Goal: Download file/media

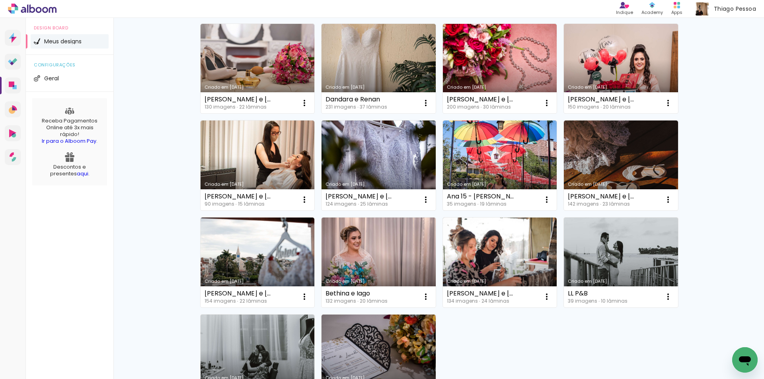
scroll to position [398, 0]
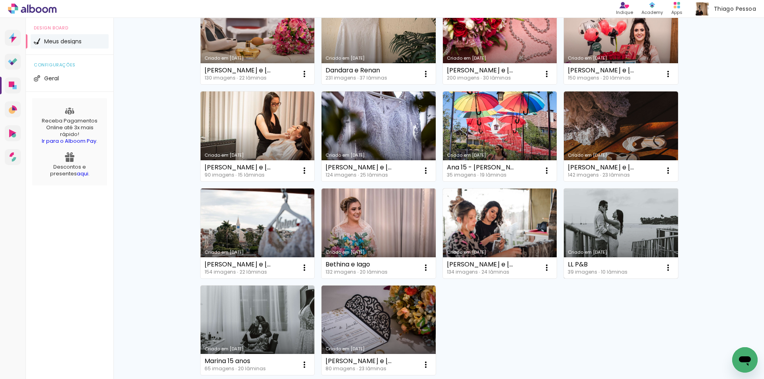
click at [618, 216] on link "Criado em [DATE]" at bounding box center [621, 234] width 114 height 90
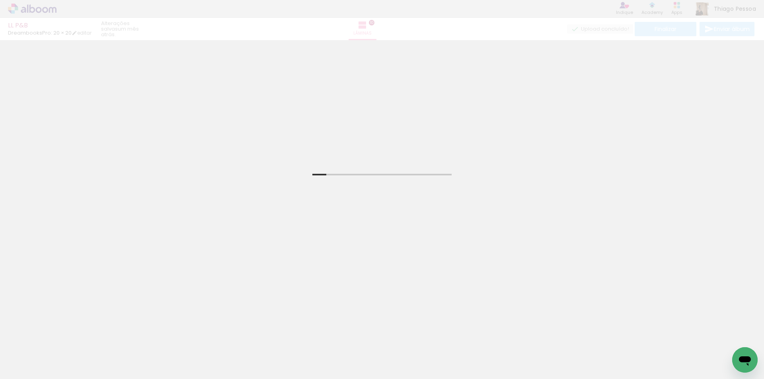
click at [372, 355] on quentale-thumb at bounding box center [391, 353] width 45 height 46
click at [40, 356] on iron-icon at bounding box center [40, 355] width 6 height 6
click at [0, 0] on slot "Não utilizadas" at bounding box center [0, 0] width 0 height 0
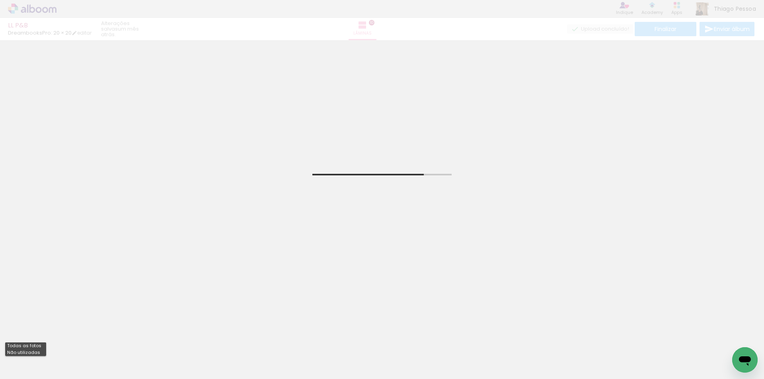
type input "Não utilizadas"
click at [33, 373] on span "Adicionar Fotos" at bounding box center [28, 375] width 24 height 9
click at [0, 0] on input "file" at bounding box center [0, 0] width 0 height 0
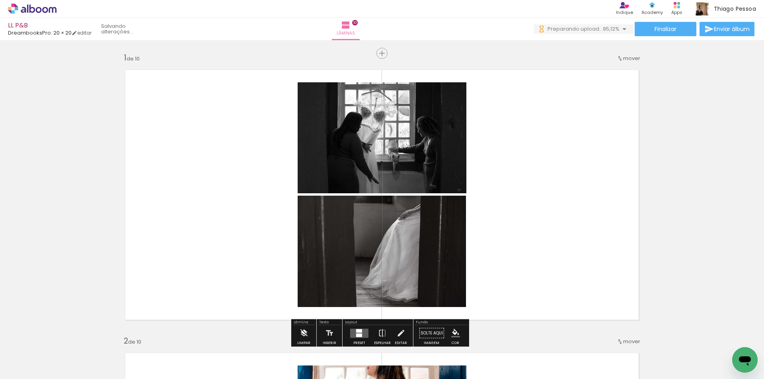
scroll to position [40, 0]
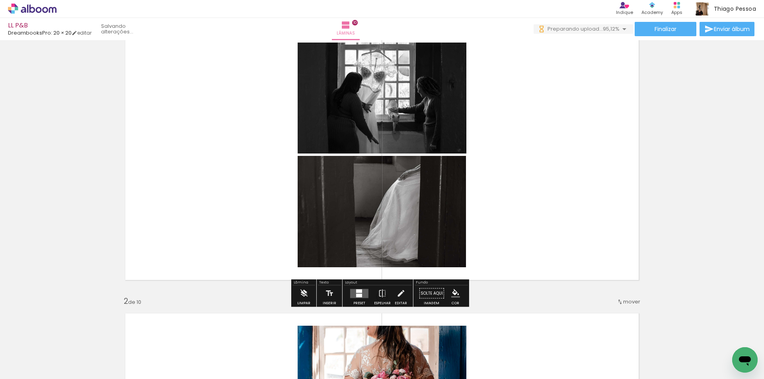
click at [303, 294] on iron-icon at bounding box center [303, 294] width 9 height 16
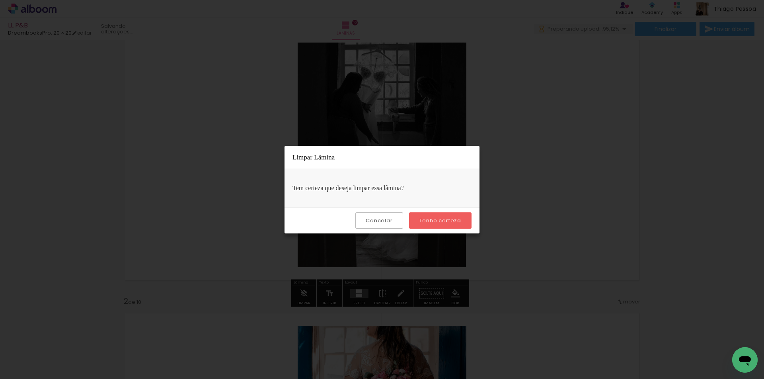
click at [0, 0] on slot "Tenho certeza" at bounding box center [0, 0] width 0 height 0
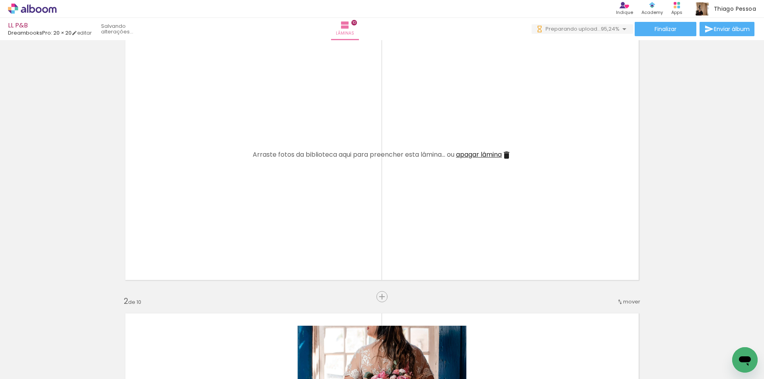
click at [479, 156] on span "apagar lâmina" at bounding box center [479, 154] width 46 height 9
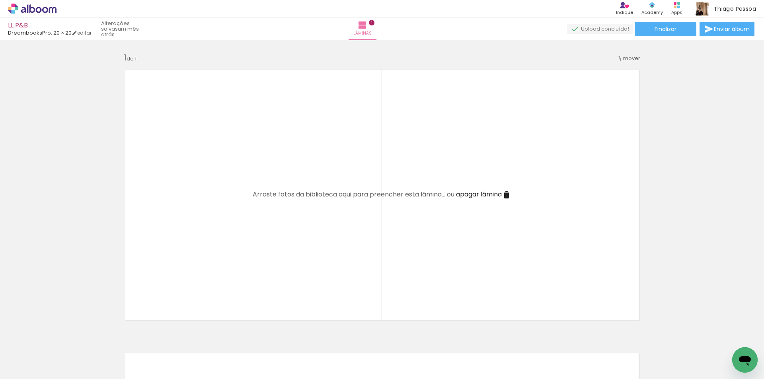
scroll to position [40, 0]
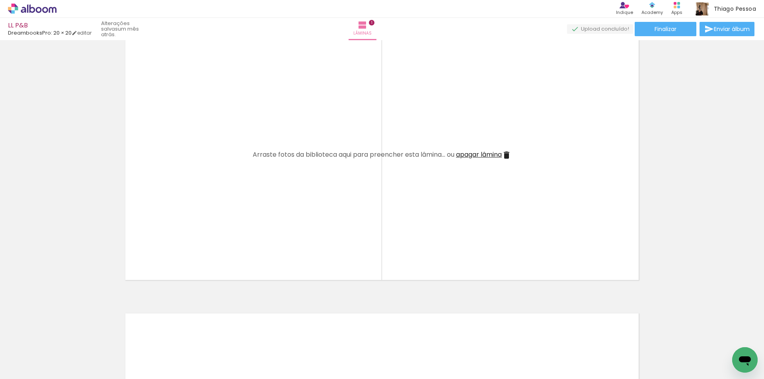
click at [377, 336] on iron-icon at bounding box center [374, 336] width 8 height 8
click at [332, 336] on iron-icon at bounding box center [330, 336] width 8 height 8
click at [288, 336] on iron-icon at bounding box center [285, 336] width 8 height 8
click at [241, 337] on iron-icon at bounding box center [240, 336] width 8 height 8
click at [197, 336] on iron-icon at bounding box center [196, 336] width 8 height 8
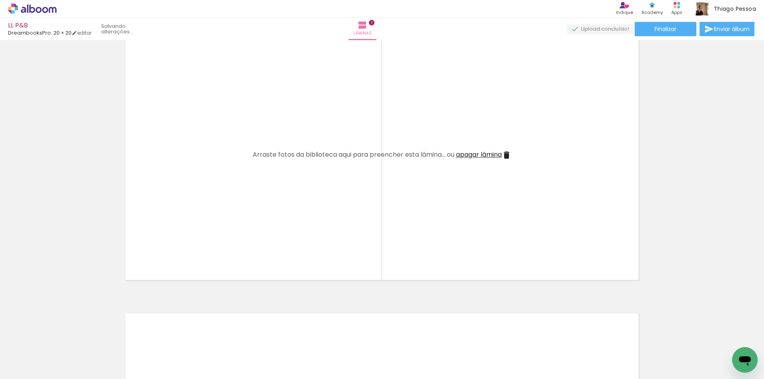
click at [152, 337] on iron-icon at bounding box center [151, 336] width 8 height 8
drag, startPoint x: 109, startPoint y: 336, endPoint x: 72, endPoint y: 338, distance: 37.8
click at [109, 336] on iron-icon at bounding box center [107, 336] width 8 height 8
click at [63, 336] on iron-icon at bounding box center [62, 336] width 8 height 8
drag, startPoint x: 332, startPoint y: 338, endPoint x: 290, endPoint y: 338, distance: 42.2
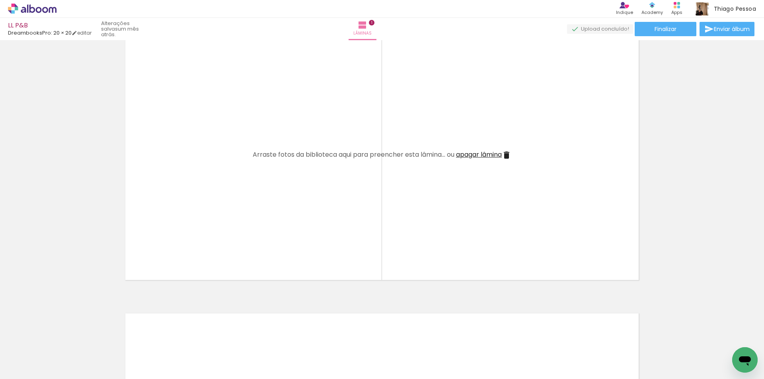
click at [330, 338] on iron-icon at bounding box center [330, 336] width 8 height 8
click at [285, 336] on iron-icon at bounding box center [285, 336] width 8 height 8
click at [241, 337] on iron-icon at bounding box center [240, 336] width 8 height 8
click at [199, 337] on iron-icon at bounding box center [196, 336] width 8 height 8
click at [153, 336] on iron-icon at bounding box center [151, 336] width 8 height 8
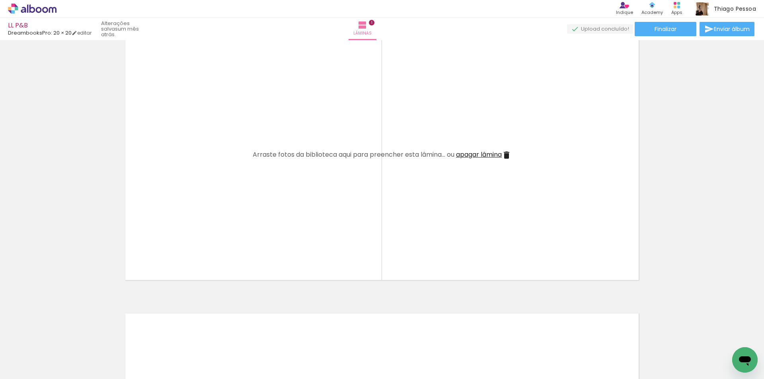
drag, startPoint x: 109, startPoint y: 336, endPoint x: 88, endPoint y: 337, distance: 21.1
click at [109, 336] on iron-icon at bounding box center [107, 336] width 8 height 8
click at [66, 338] on iron-icon at bounding box center [62, 336] width 8 height 8
click at [331, 338] on iron-icon at bounding box center [330, 336] width 8 height 8
click at [284, 335] on iron-icon at bounding box center [285, 336] width 8 height 8
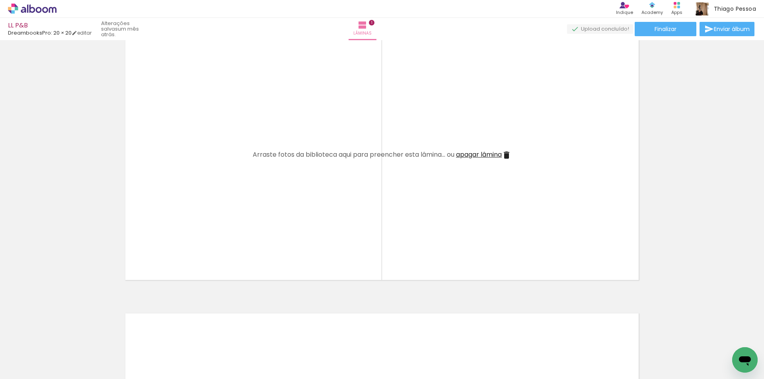
click at [241, 338] on iron-icon at bounding box center [240, 336] width 8 height 8
click at [196, 336] on iron-icon at bounding box center [196, 336] width 8 height 8
click at [154, 336] on iron-icon at bounding box center [151, 336] width 8 height 8
click at [108, 338] on iron-icon at bounding box center [107, 336] width 8 height 8
click at [63, 336] on iron-icon at bounding box center [62, 336] width 8 height 8
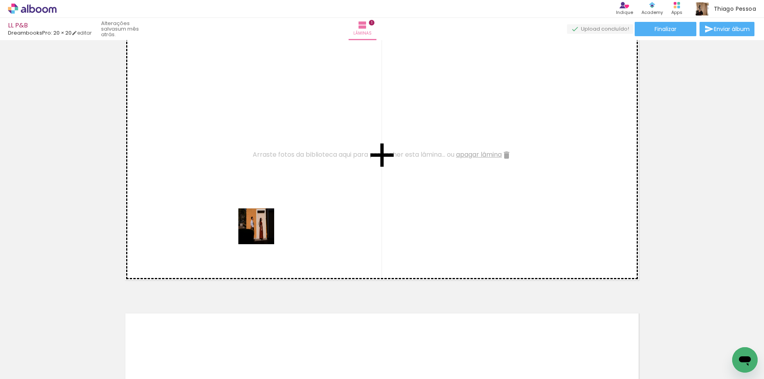
drag, startPoint x: 97, startPoint y: 351, endPoint x: 132, endPoint y: 349, distance: 35.5
click at [269, 223] on quentale-workspace at bounding box center [382, 189] width 764 height 379
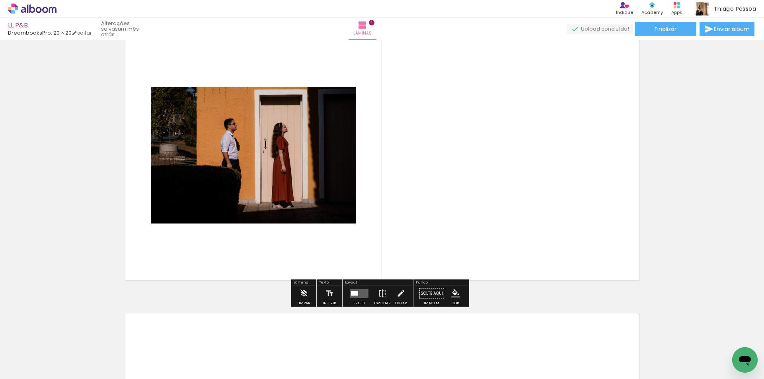
drag, startPoint x: 355, startPoint y: 294, endPoint x: 518, endPoint y: 236, distance: 173.1
click at [355, 294] on div at bounding box center [354, 293] width 7 height 5
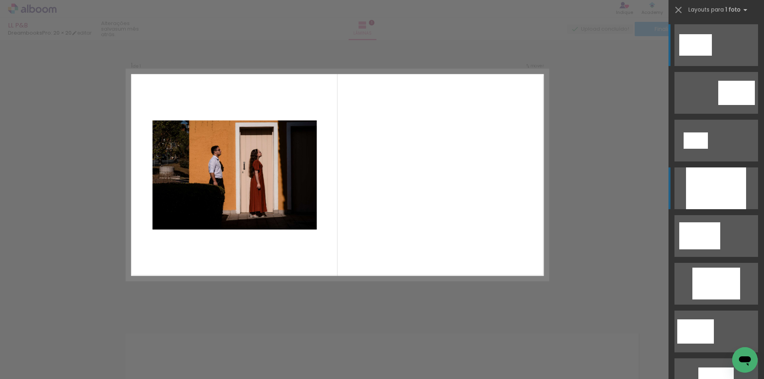
scroll to position [10, 0]
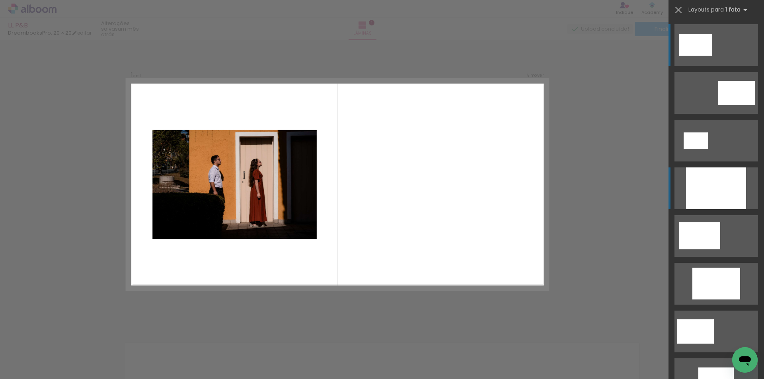
click at [710, 180] on div at bounding box center [716, 189] width 60 height 42
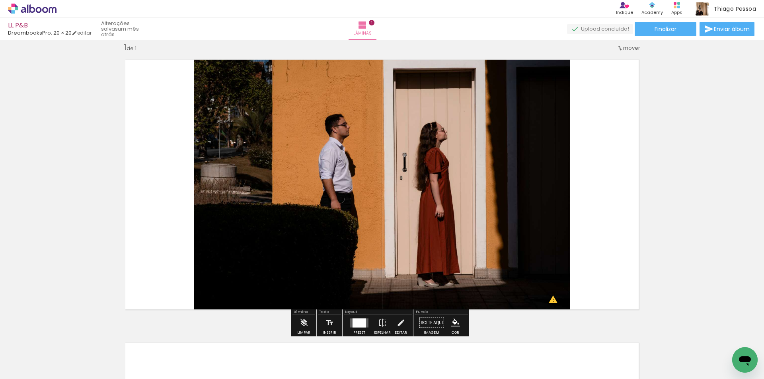
click at [37, 359] on input "Não utilizadas" at bounding box center [22, 361] width 30 height 7
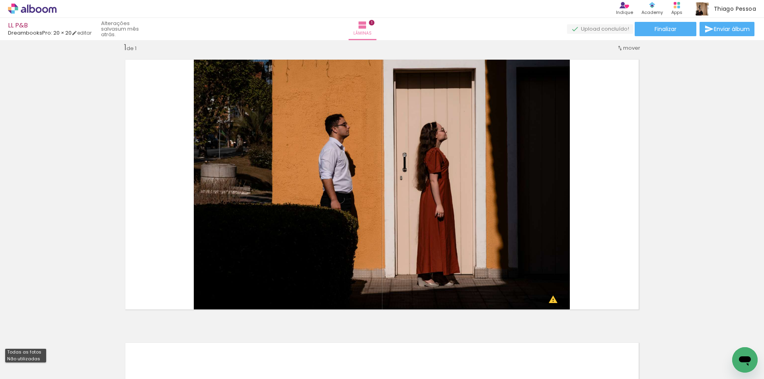
click at [0, 0] on slot "Todas as fotos" at bounding box center [0, 0] width 0 height 0
type input "Todas as fotos"
click at [64, 256] on div "Inserir lâmina 1 de 1 O Designbox precisará aumentar a sua imagem em 230% para …" at bounding box center [382, 316] width 764 height 567
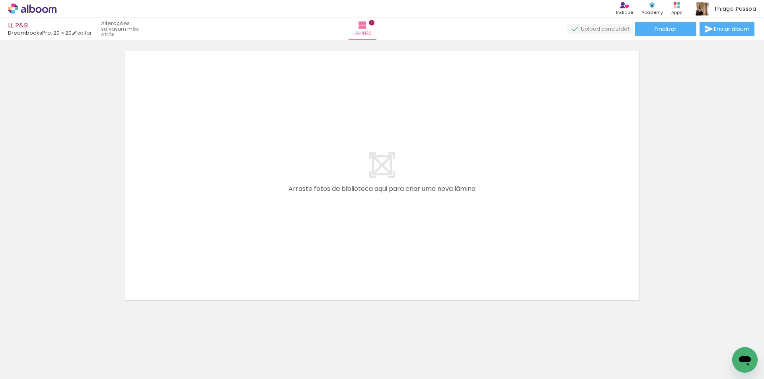
scroll to position [308, 0]
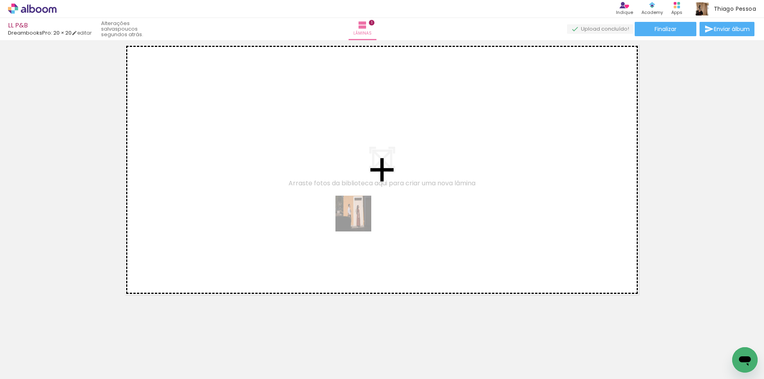
drag, startPoint x: 82, startPoint y: 353, endPoint x: 380, endPoint y: 206, distance: 332.5
click at [380, 206] on quentale-workspace at bounding box center [382, 189] width 764 height 379
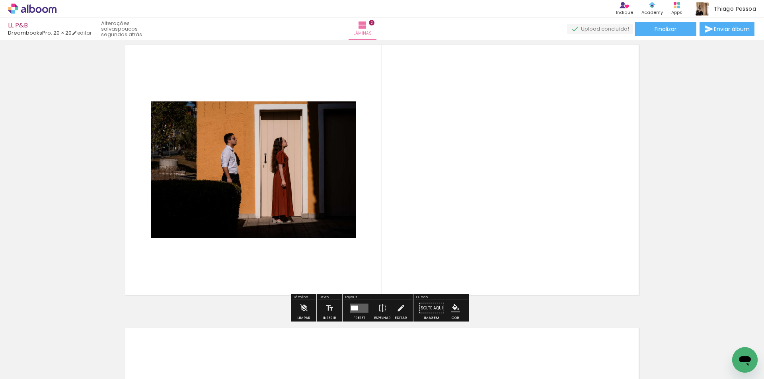
scroll to position [294, 0]
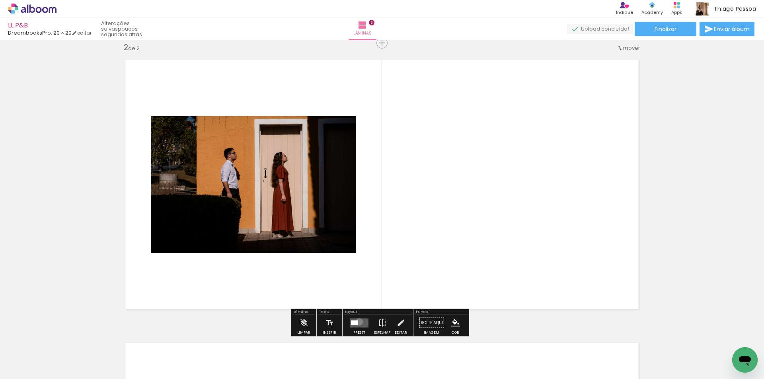
click at [357, 322] on quentale-layouter at bounding box center [359, 322] width 18 height 9
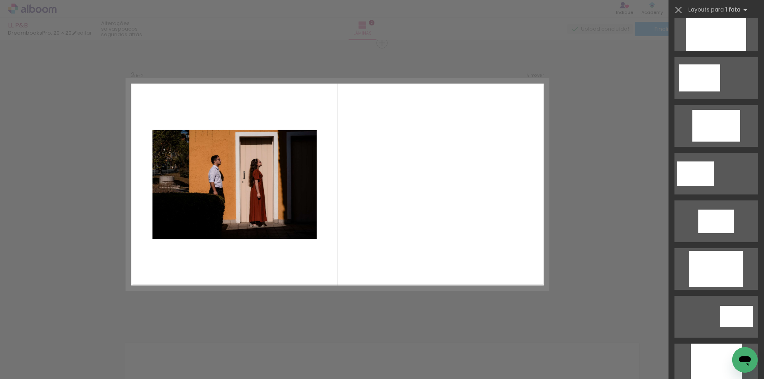
scroll to position [159, 0]
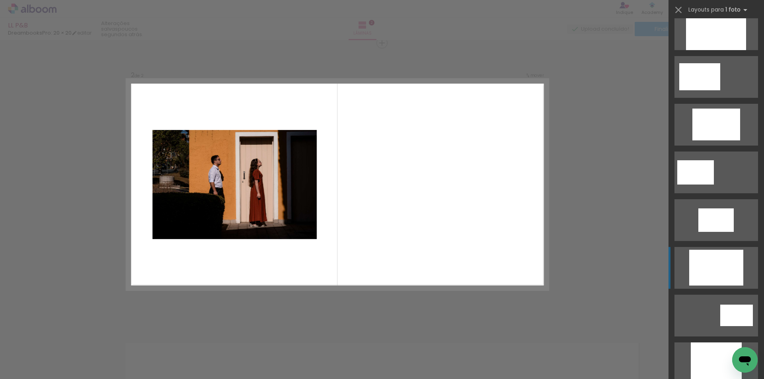
click at [742, 258] on quentale-layouter at bounding box center [717, 268] width 84 height 42
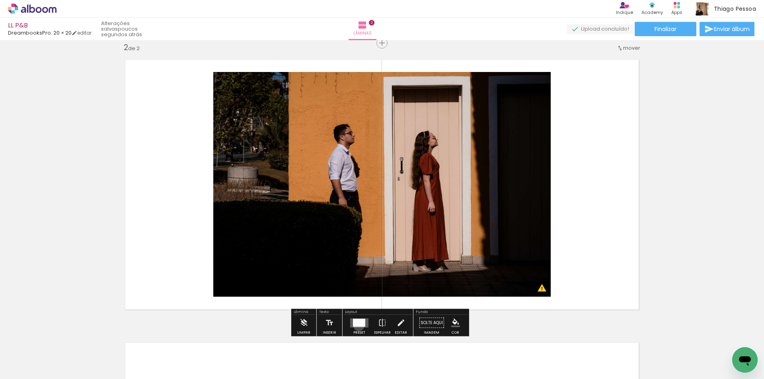
click at [357, 326] on div at bounding box center [359, 323] width 12 height 8
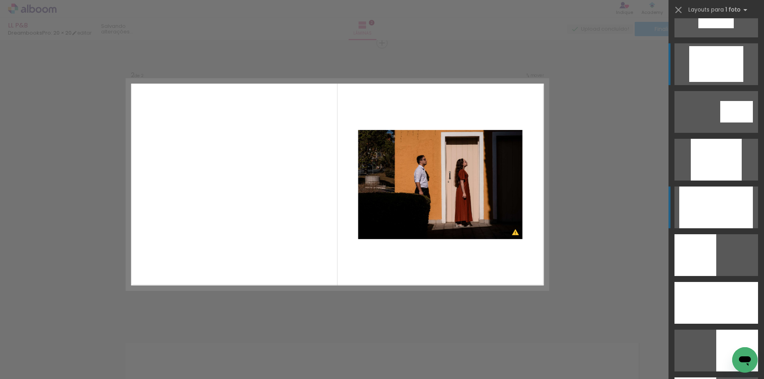
scroll to position [263, 0]
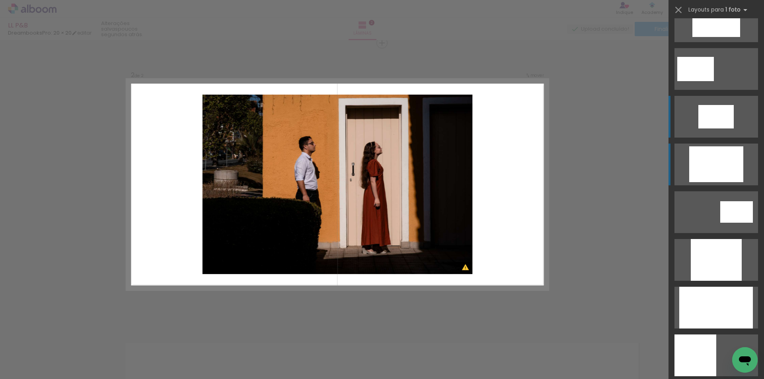
click at [726, 123] on div at bounding box center [716, 116] width 35 height 23
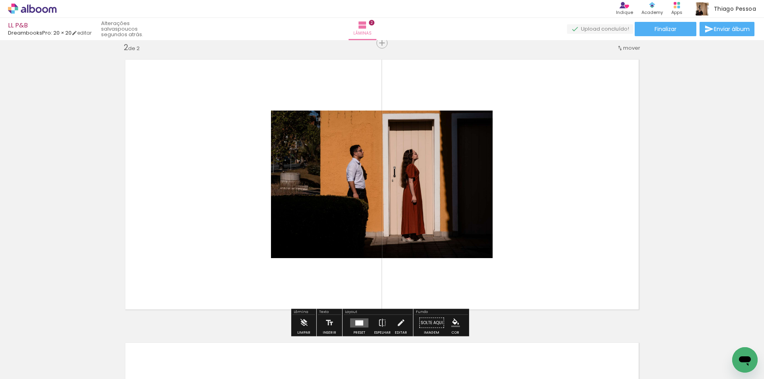
click at [359, 318] on div at bounding box center [359, 323] width 21 height 16
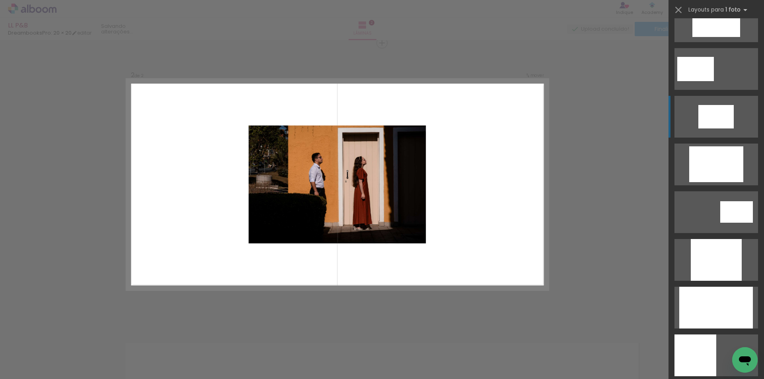
scroll to position [334, 0]
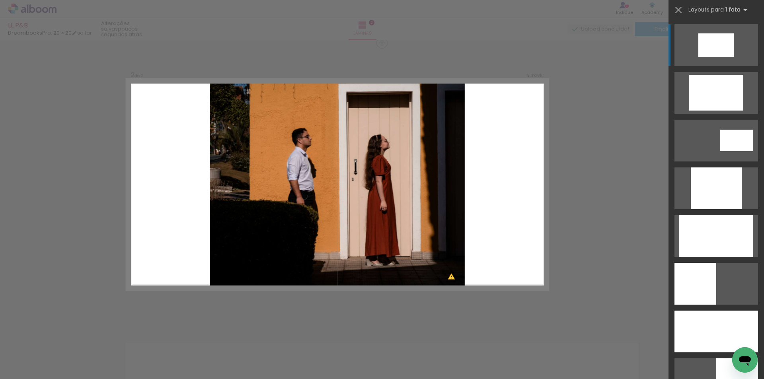
click at [642, 183] on div "Confirmar Cancelar" at bounding box center [382, 180] width 764 height 869
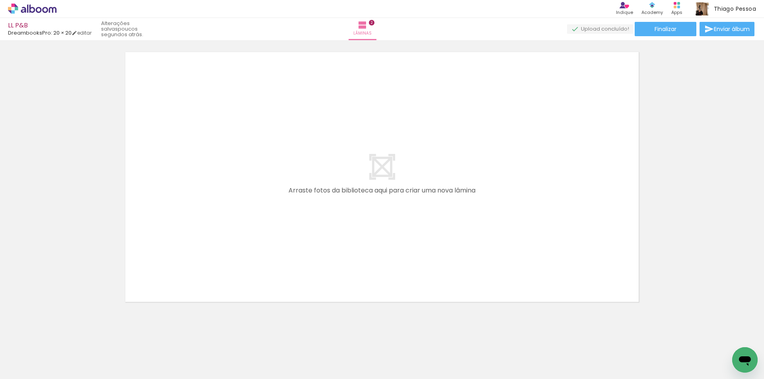
scroll to position [592, 0]
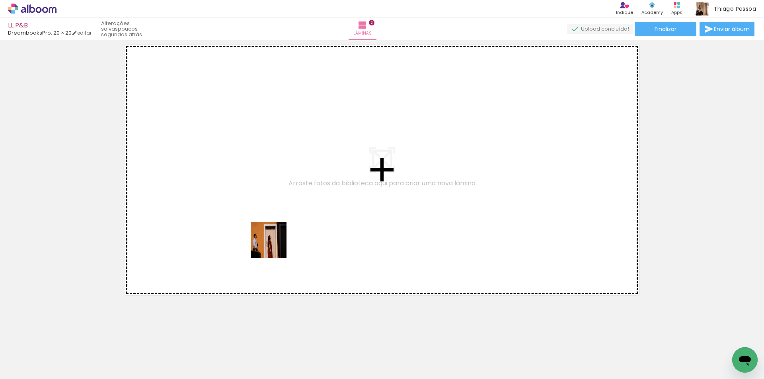
drag, startPoint x: 137, startPoint y: 346, endPoint x: 215, endPoint y: 350, distance: 78.1
click at [284, 238] on quentale-workspace at bounding box center [382, 189] width 764 height 379
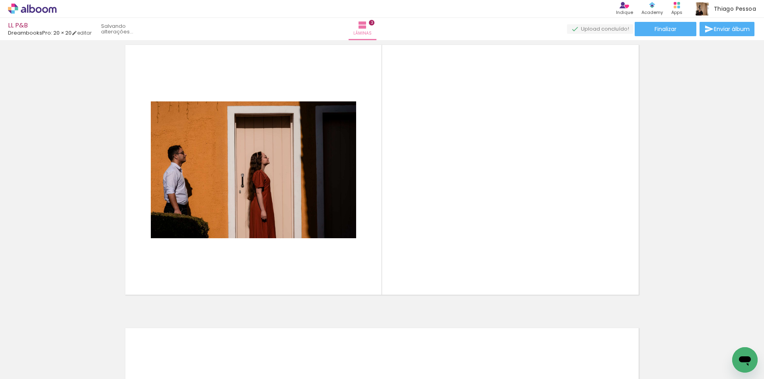
click at [310, 274] on quentale-workspace at bounding box center [382, 189] width 764 height 379
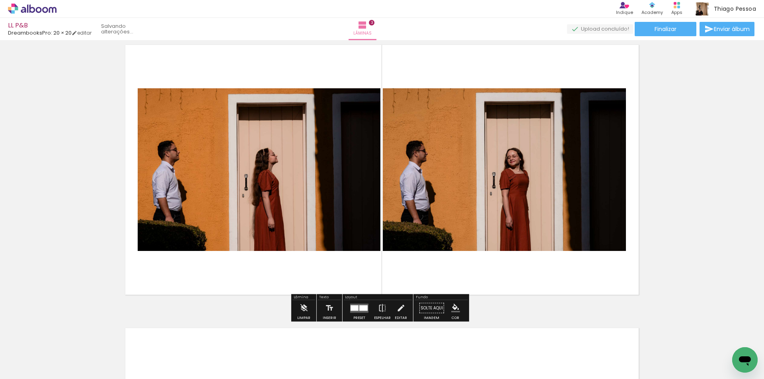
scroll to position [577, 0]
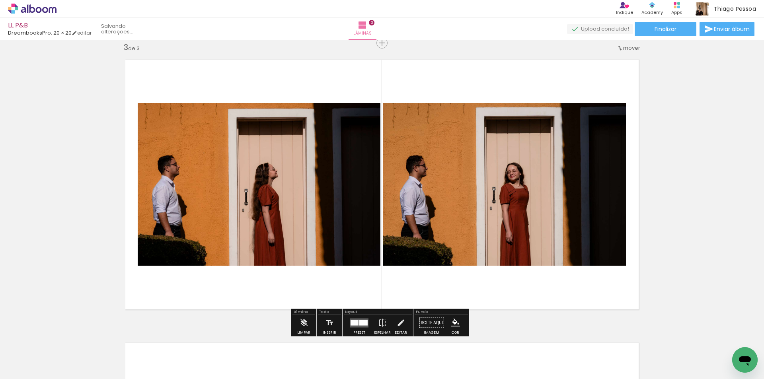
click at [356, 324] on div at bounding box center [355, 323] width 8 height 6
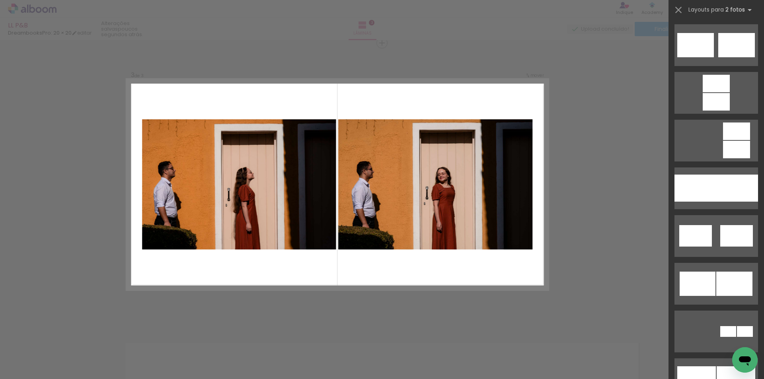
scroll to position [0, 0]
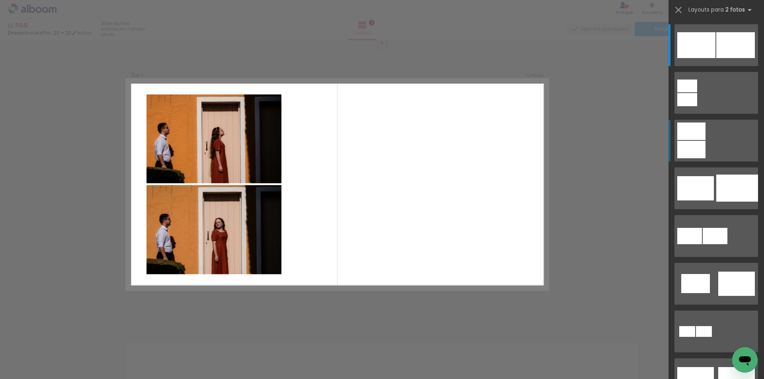
click at [697, 144] on div at bounding box center [691, 150] width 28 height 18
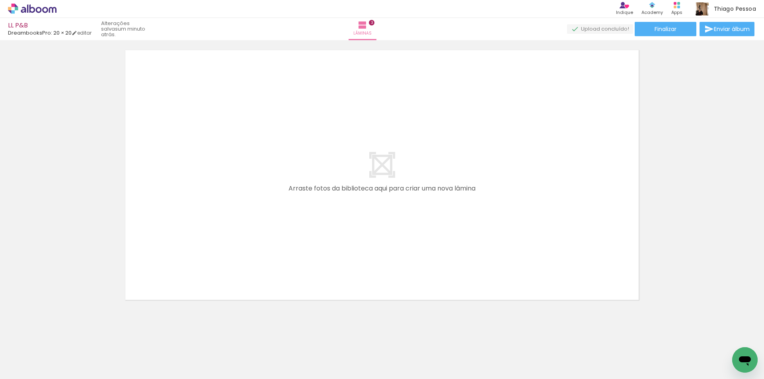
scroll to position [875, 0]
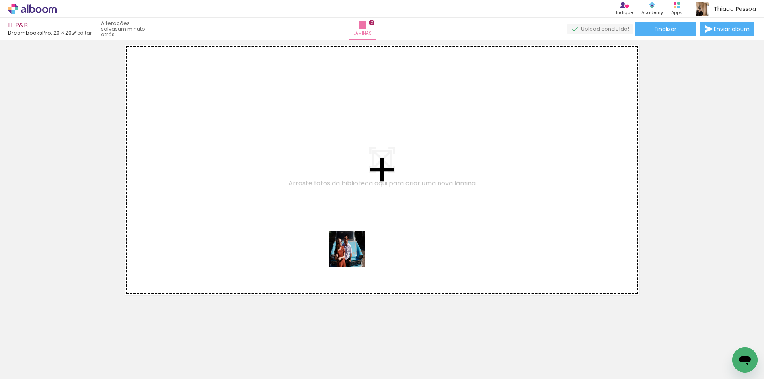
drag, startPoint x: 309, startPoint y: 354, endPoint x: 353, endPoint y: 255, distance: 108.0
click at [353, 255] on quentale-workspace at bounding box center [382, 189] width 764 height 379
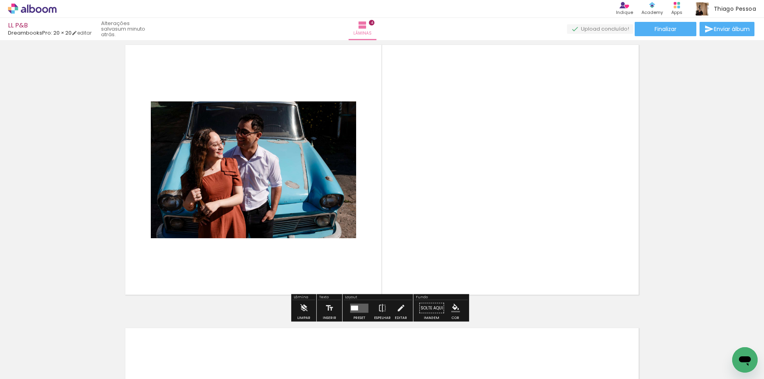
scroll to position [861, 0]
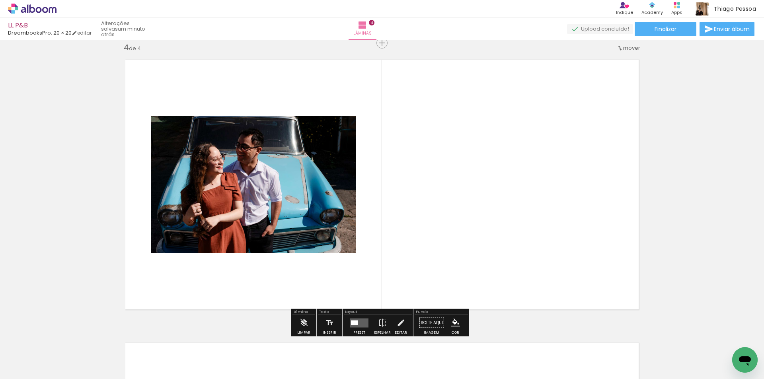
click at [357, 322] on quentale-layouter at bounding box center [359, 322] width 18 height 9
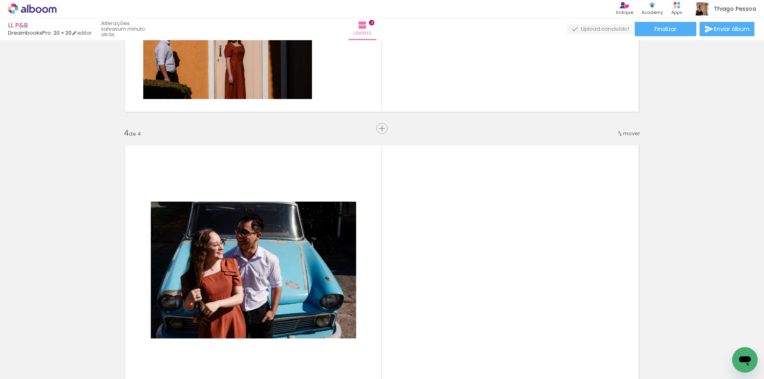
scroll to position [701, 0]
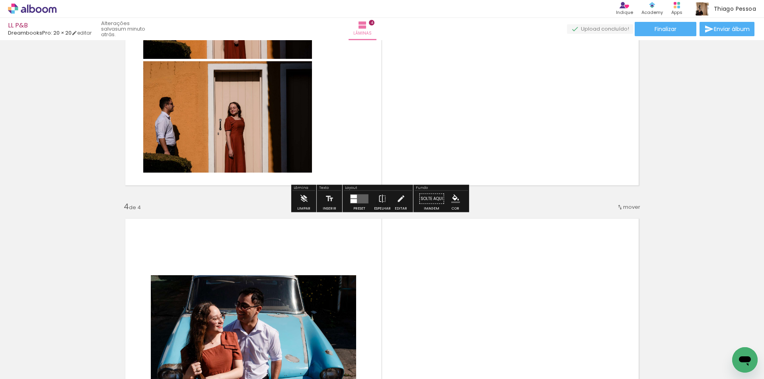
click at [675, 164] on div "Inserir lâmina 1 de 4 Inserir lâmina 2 de 4 Inserir lâmina 3 de 4 Inserir lâmin…" at bounding box center [382, 50] width 764 height 1417
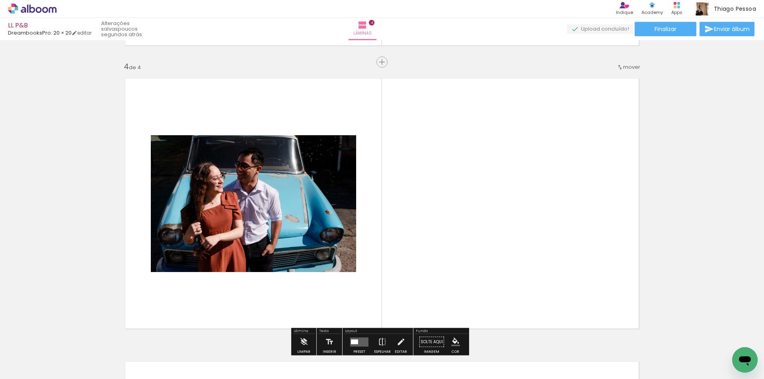
scroll to position [781, 0]
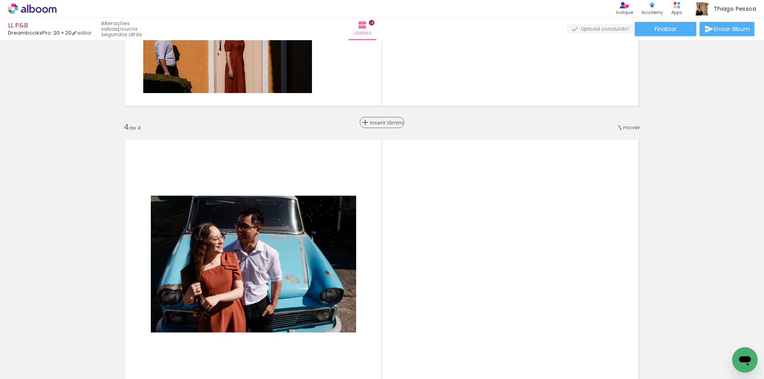
click at [379, 124] on span "Inserir lâmina" at bounding box center [385, 122] width 31 height 5
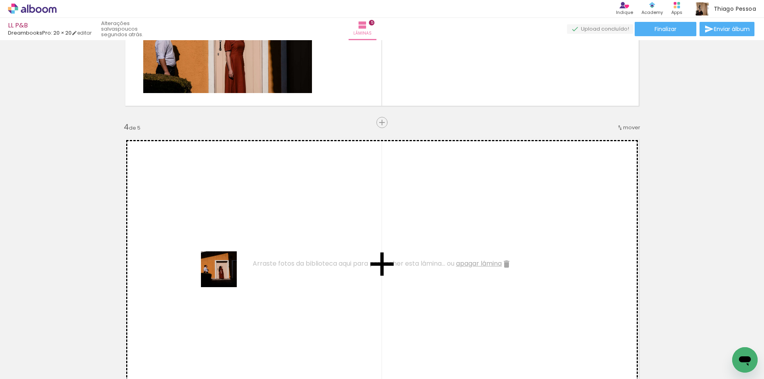
drag, startPoint x: 179, startPoint y: 351, endPoint x: 225, endPoint y: 275, distance: 88.7
click at [225, 275] on quentale-workspace at bounding box center [382, 189] width 764 height 379
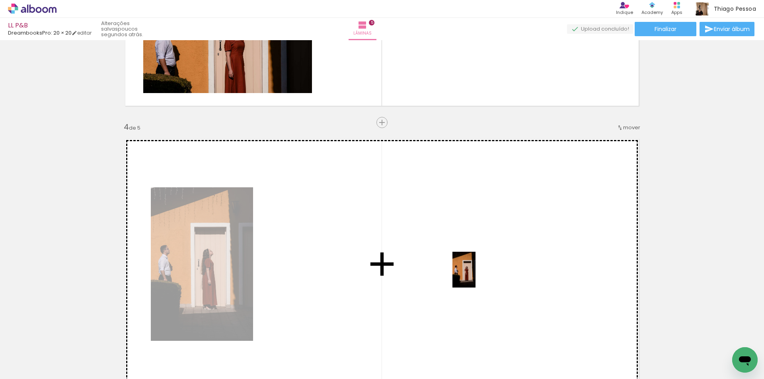
drag, startPoint x: 262, startPoint y: 353, endPoint x: 476, endPoint y: 276, distance: 228.1
click at [476, 276] on quentale-workspace at bounding box center [382, 189] width 764 height 379
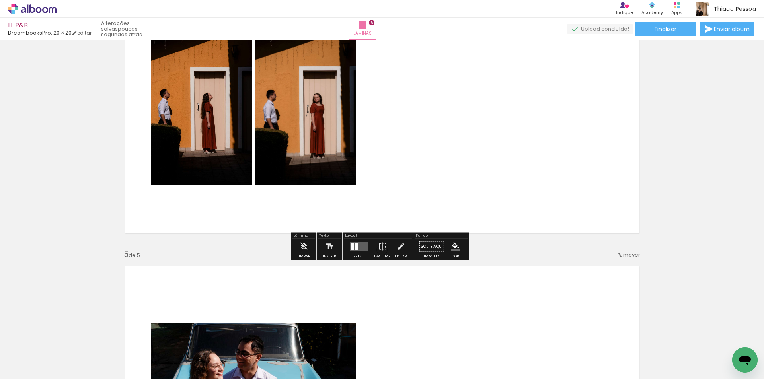
scroll to position [940, 0]
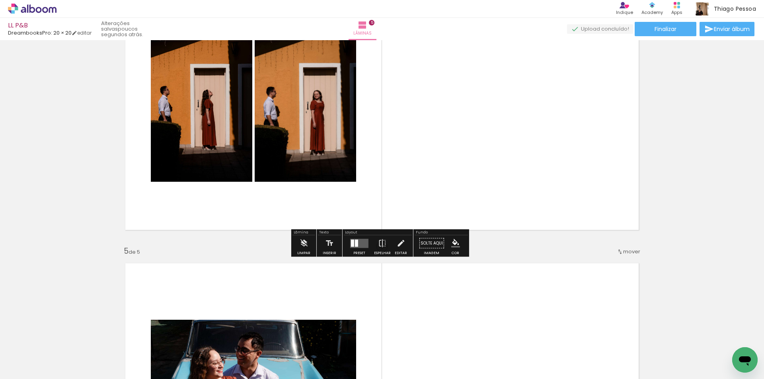
click at [362, 246] on quentale-layouter at bounding box center [359, 243] width 18 height 9
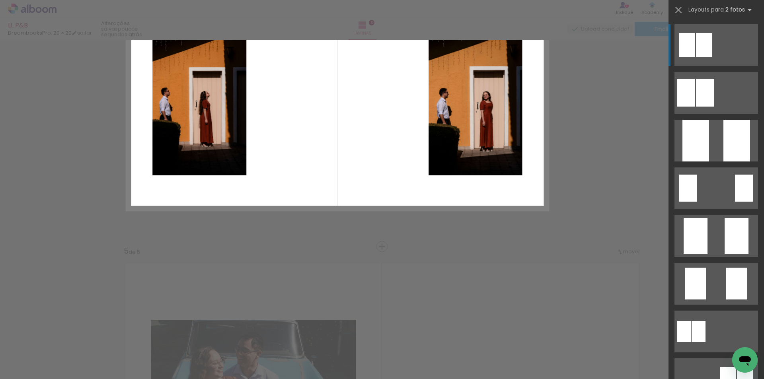
scroll to position [861, 0]
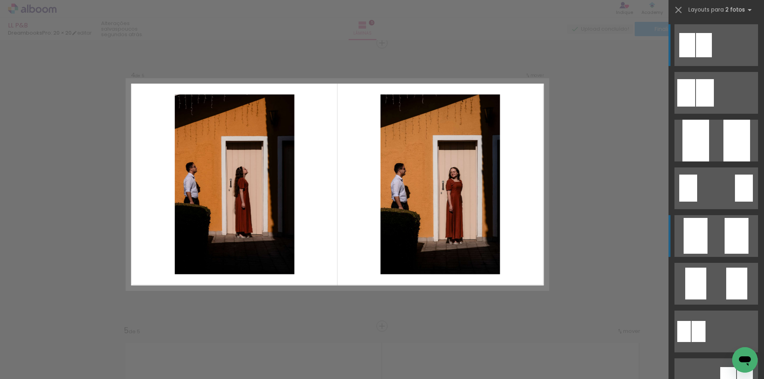
click at [751, 240] on quentale-layouter at bounding box center [717, 236] width 84 height 42
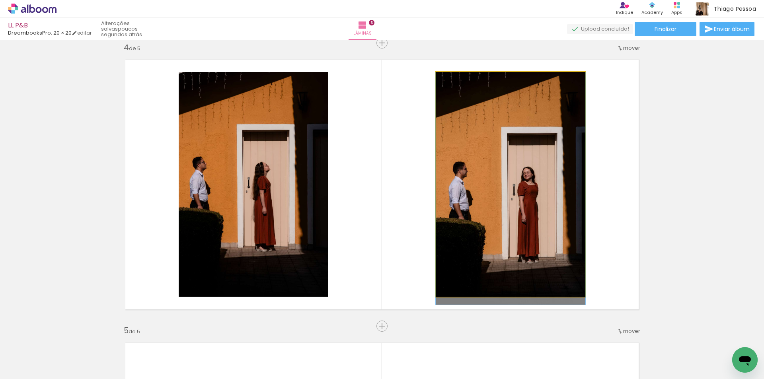
drag, startPoint x: 548, startPoint y: 198, endPoint x: 552, endPoint y: 210, distance: 12.5
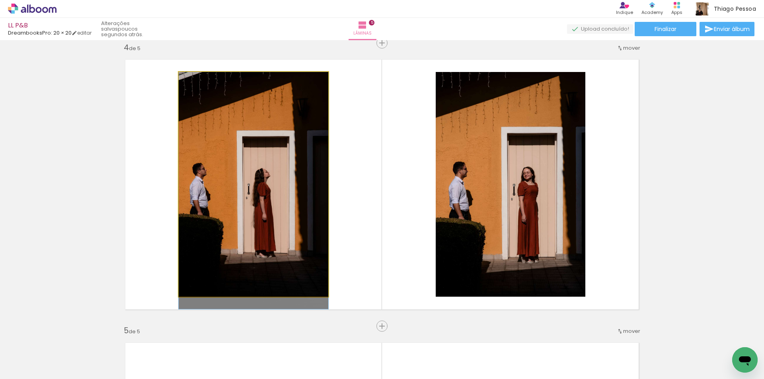
drag, startPoint x: 253, startPoint y: 197, endPoint x: 254, endPoint y: 207, distance: 10.1
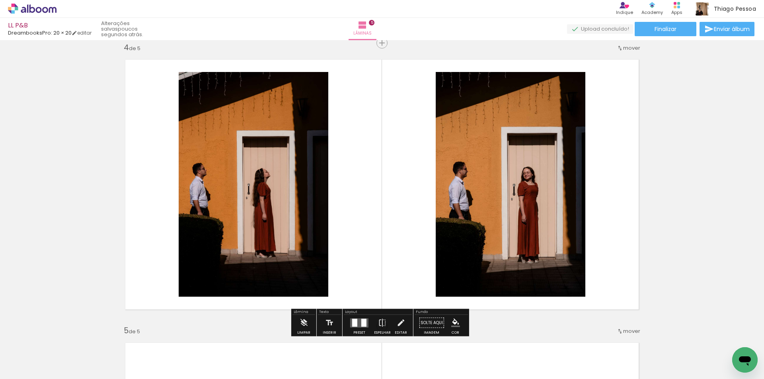
click at [646, 184] on div "Inserir lâmina 1 de 5 Inserir lâmina 2 de 5 Inserir lâmina 3 de 5 Inserir lâmin…" at bounding box center [382, 32] width 764 height 1701
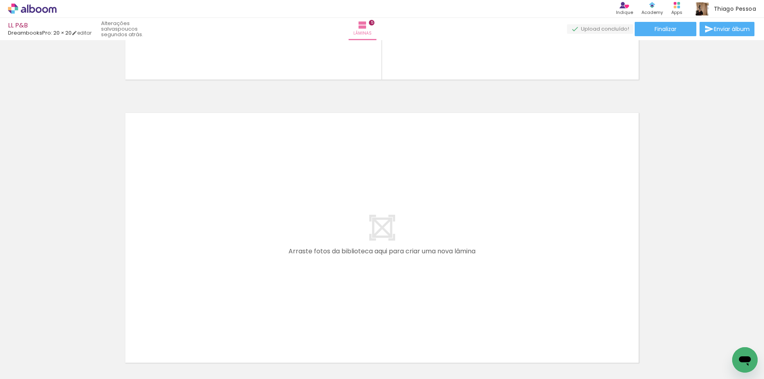
scroll to position [1378, 0]
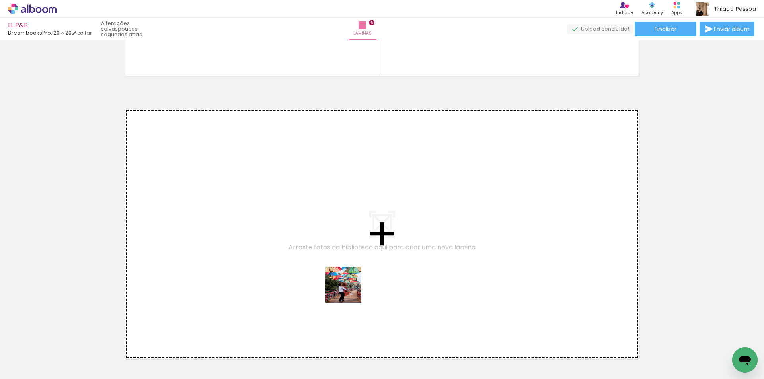
click at [349, 291] on quentale-workspace at bounding box center [382, 189] width 764 height 379
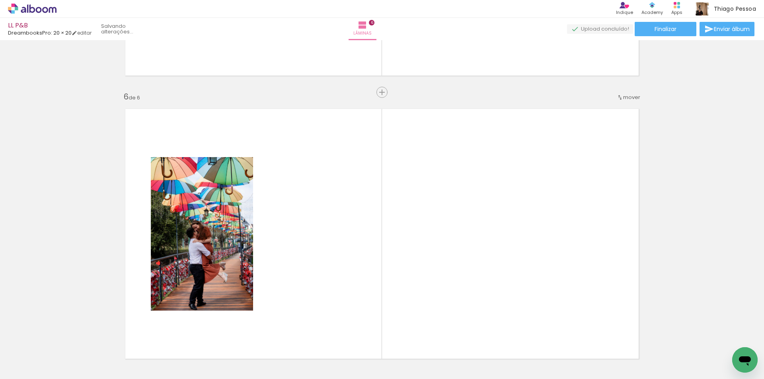
drag, startPoint x: 395, startPoint y: 350, endPoint x: 421, endPoint y: 286, distance: 68.9
click at [421, 287] on quentale-workspace at bounding box center [382, 189] width 764 height 379
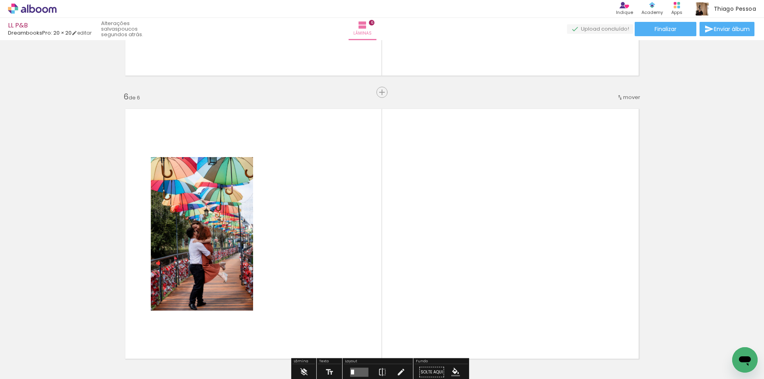
scroll to position [1427, 0]
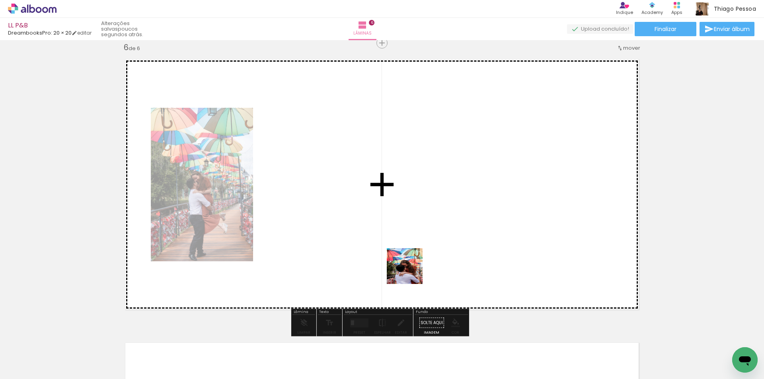
drag, startPoint x: 398, startPoint y: 346, endPoint x: 358, endPoint y: 325, distance: 45.0
click at [410, 272] on quentale-workspace at bounding box center [382, 189] width 764 height 379
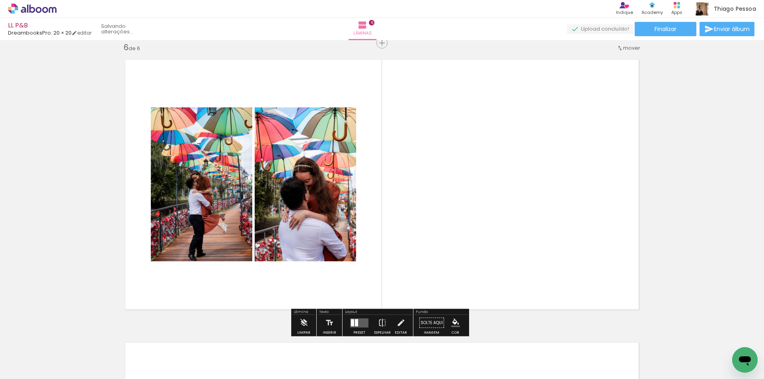
click at [356, 324] on div at bounding box center [356, 322] width 3 height 7
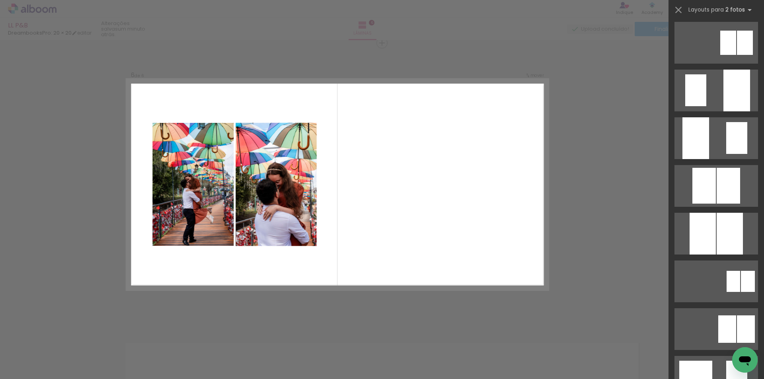
scroll to position [358, 0]
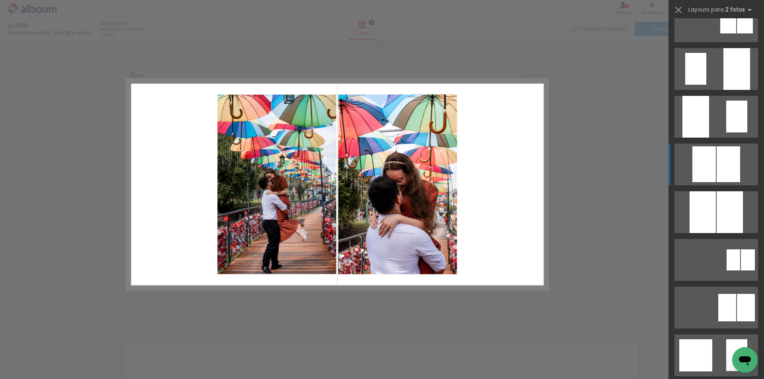
click at [732, 176] on div at bounding box center [728, 164] width 23 height 36
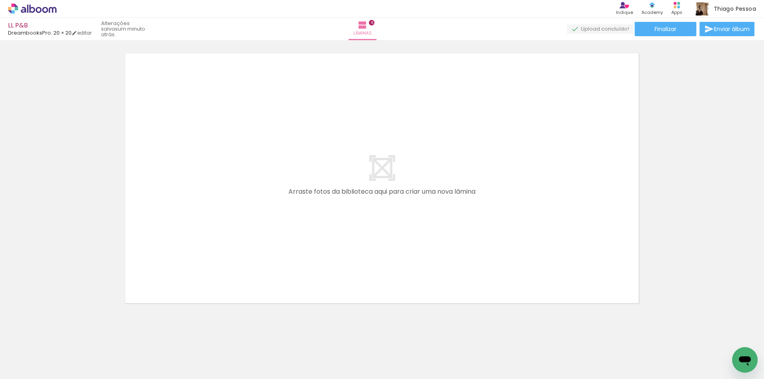
scroll to position [1725, 0]
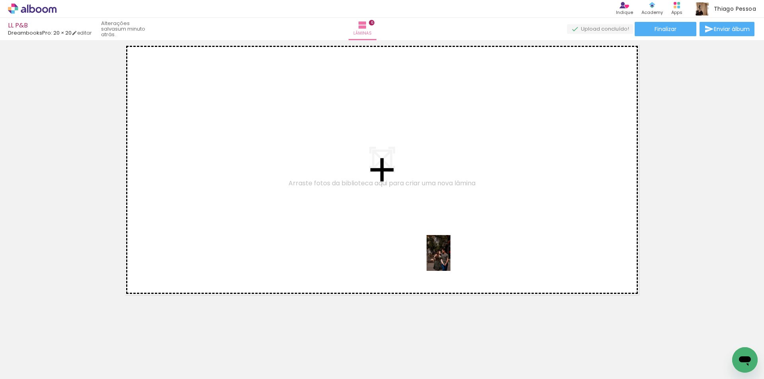
drag, startPoint x: 441, startPoint y: 327, endPoint x: 451, endPoint y: 259, distance: 68.7
click at [451, 259] on quentale-workspace at bounding box center [382, 189] width 764 height 379
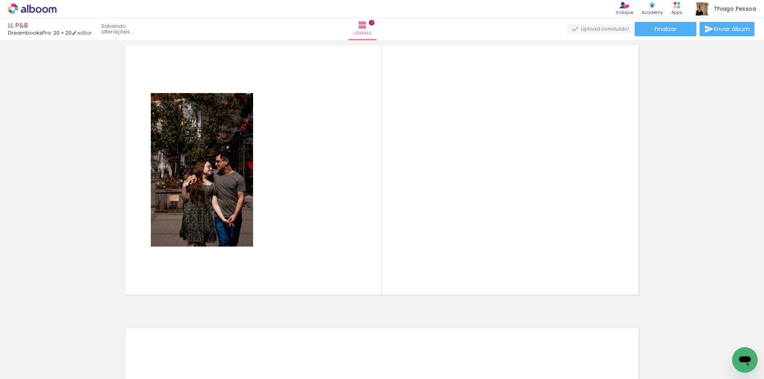
click at [481, 267] on quentale-workspace at bounding box center [382, 189] width 764 height 379
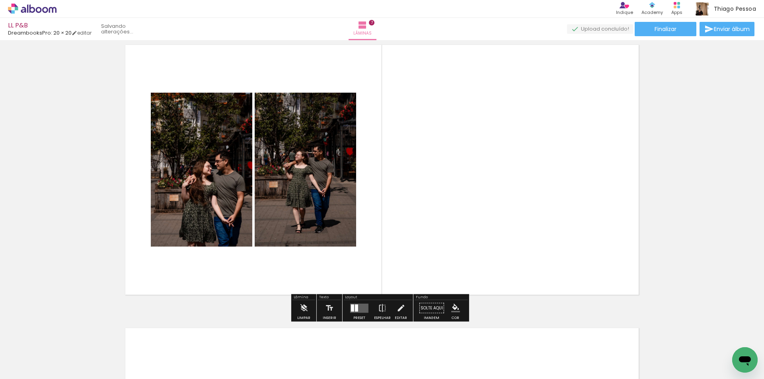
scroll to position [1711, 0]
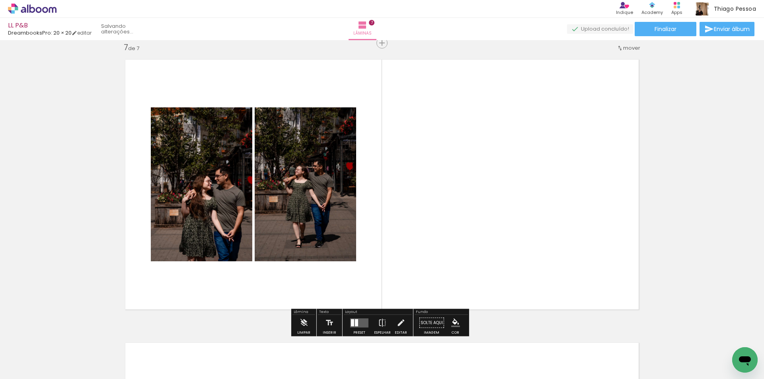
click at [530, 270] on quentale-workspace at bounding box center [382, 189] width 764 height 379
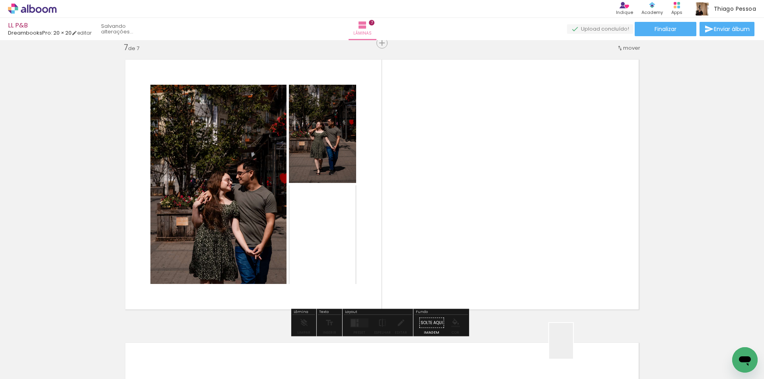
drag, startPoint x: 573, startPoint y: 347, endPoint x: 572, endPoint y: 283, distance: 64.5
click at [572, 285] on quentale-workspace at bounding box center [382, 189] width 764 height 379
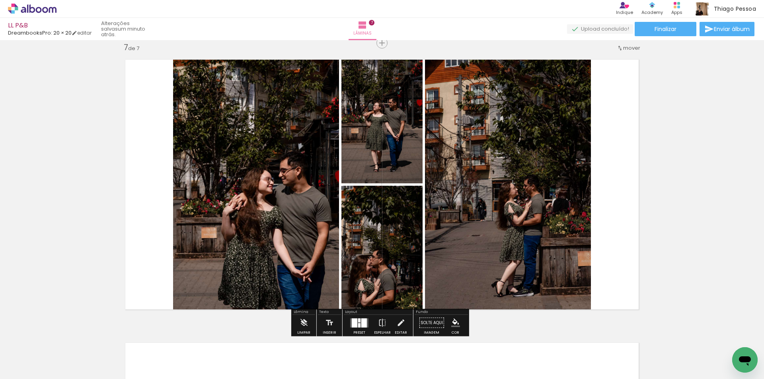
click at [353, 325] on div at bounding box center [355, 322] width 6 height 9
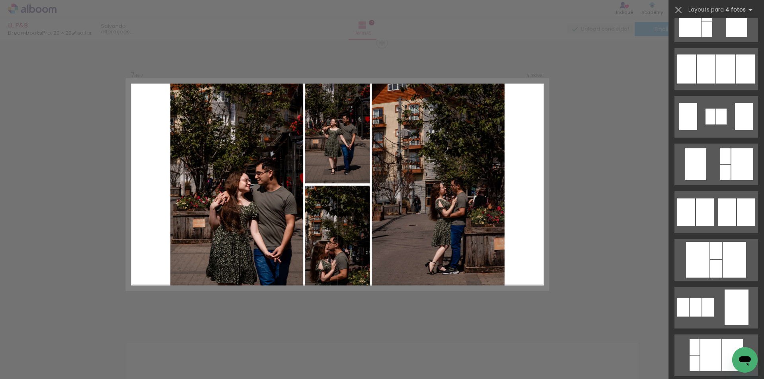
scroll to position [0, 0]
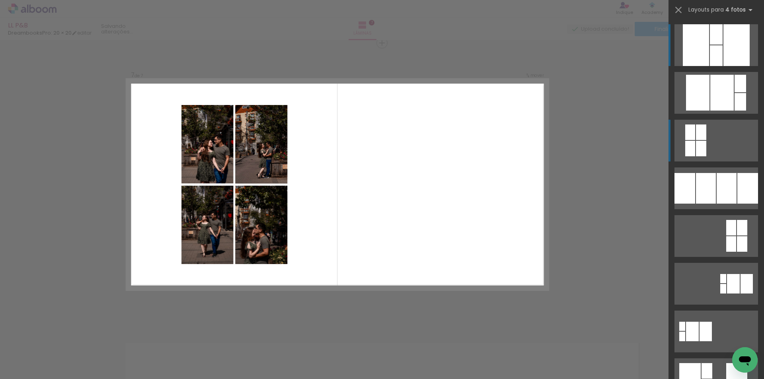
click at [705, 141] on quentale-layouter at bounding box center [717, 141] width 84 height 42
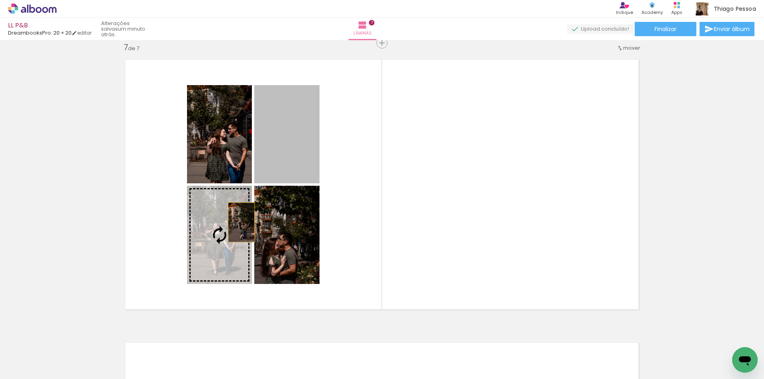
drag, startPoint x: 286, startPoint y: 169, endPoint x: 273, endPoint y: 165, distance: 13.7
click at [0, 0] on slot at bounding box center [0, 0] width 0 height 0
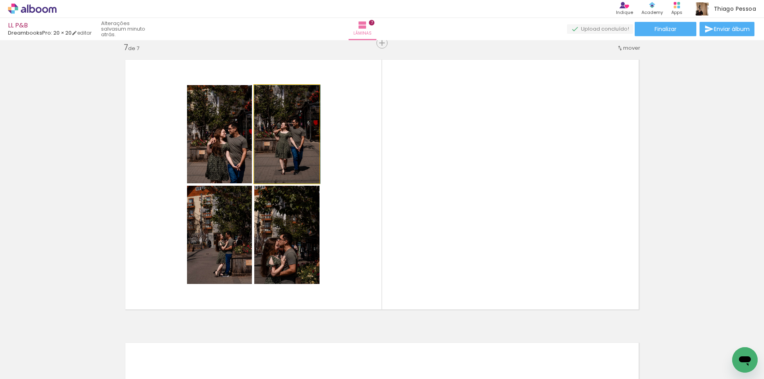
drag, startPoint x: 277, startPoint y: 162, endPoint x: 287, endPoint y: 155, distance: 12.2
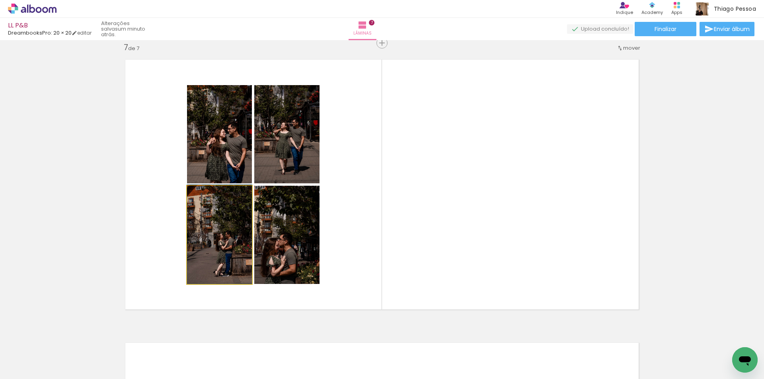
drag, startPoint x: 234, startPoint y: 221, endPoint x: 224, endPoint y: 215, distance: 11.1
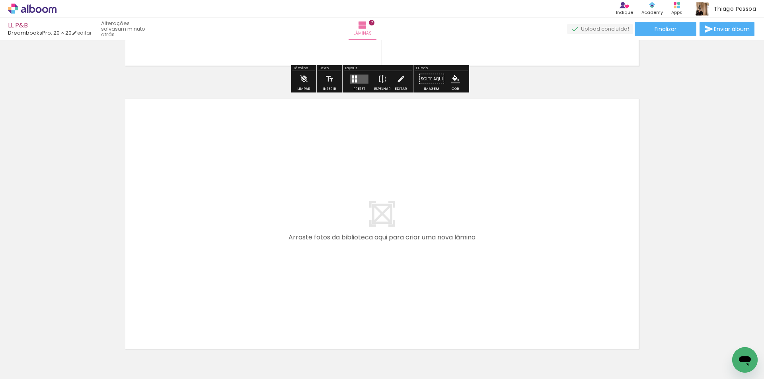
scroll to position [1989, 0]
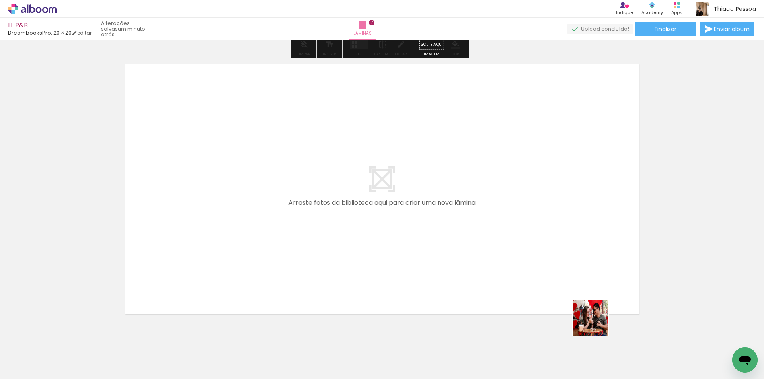
drag, startPoint x: 618, startPoint y: 347, endPoint x: 658, endPoint y: 355, distance: 41.0
click at [571, 287] on quentale-workspace at bounding box center [382, 189] width 764 height 379
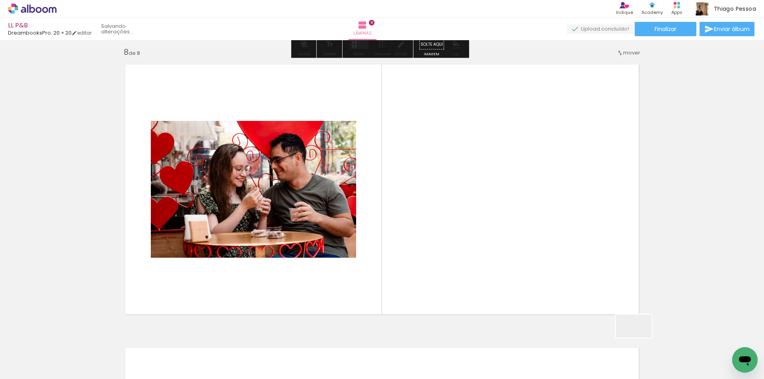
scroll to position [1994, 0]
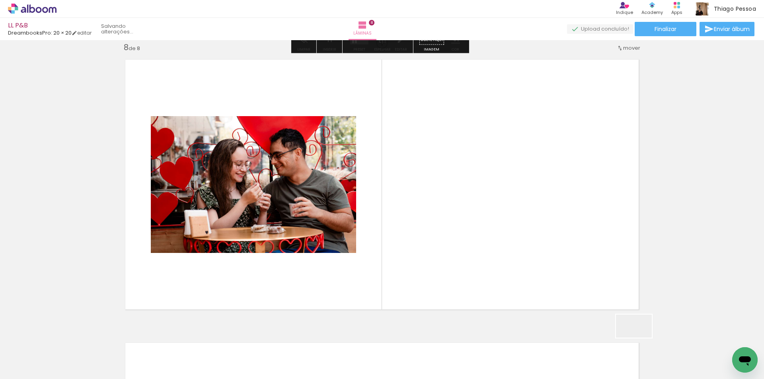
drag, startPoint x: 654, startPoint y: 348, endPoint x: 601, endPoint y: 302, distance: 70.2
click at [601, 302] on quentale-workspace at bounding box center [382, 189] width 764 height 379
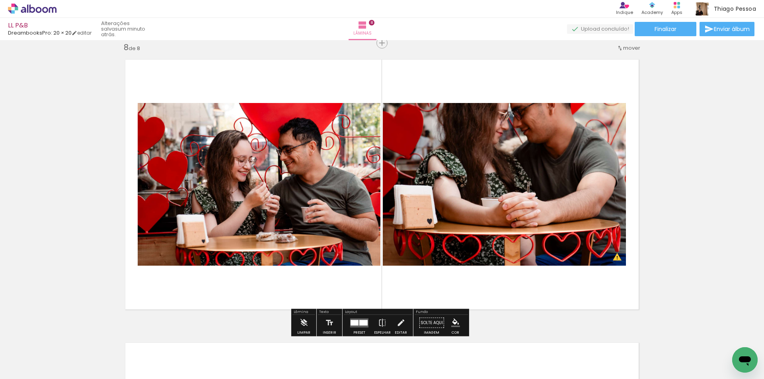
click at [361, 321] on div at bounding box center [363, 323] width 8 height 6
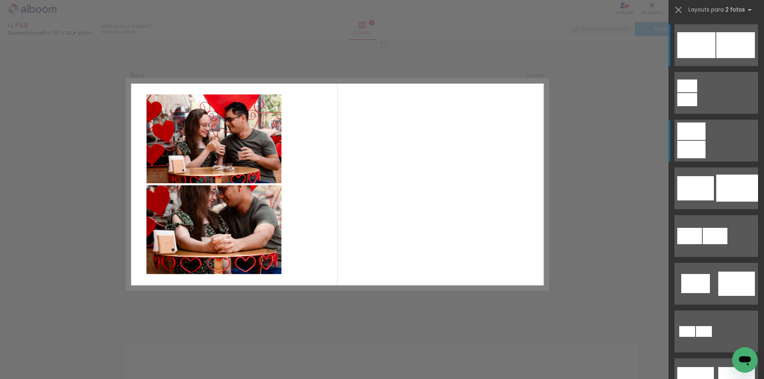
click at [693, 146] on div at bounding box center [691, 150] width 28 height 18
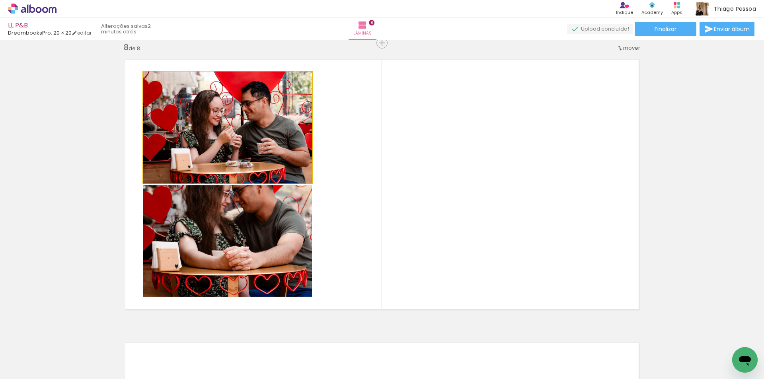
drag, startPoint x: 213, startPoint y: 142, endPoint x: 207, endPoint y: 138, distance: 6.5
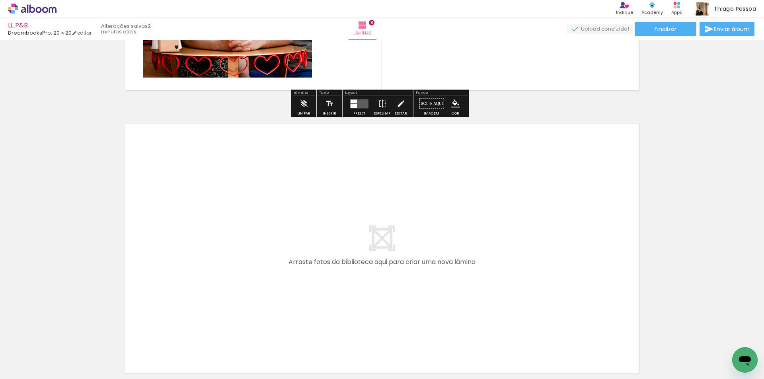
scroll to position [2233, 0]
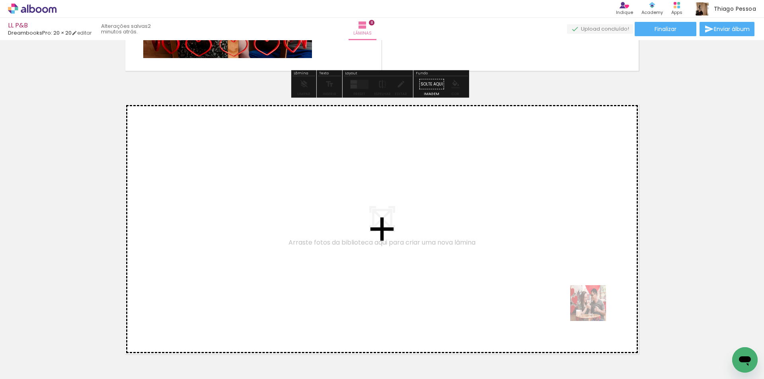
drag, startPoint x: 611, startPoint y: 347, endPoint x: 655, endPoint y: 351, distance: 43.6
click at [585, 293] on quentale-workspace at bounding box center [382, 189] width 764 height 379
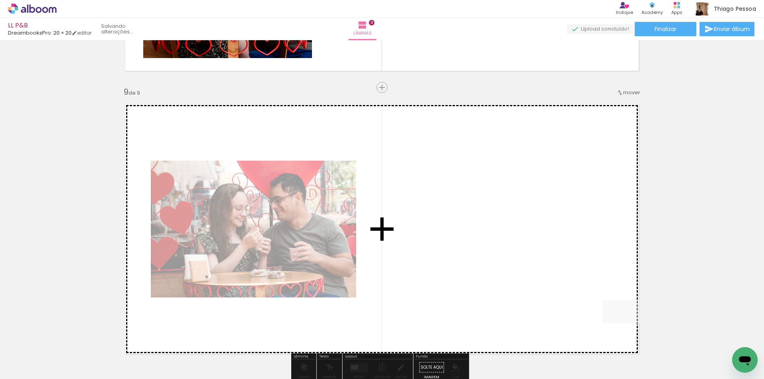
drag, startPoint x: 655, startPoint y: 351, endPoint x: 367, endPoint y: 322, distance: 289.2
click at [608, 300] on quentale-workspace at bounding box center [382, 189] width 764 height 379
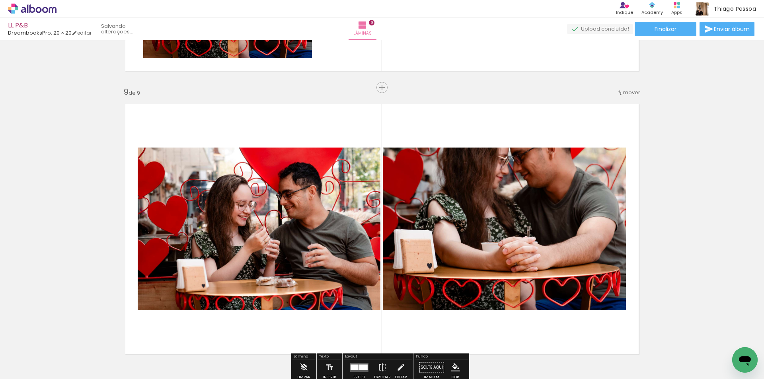
scroll to position [2278, 0]
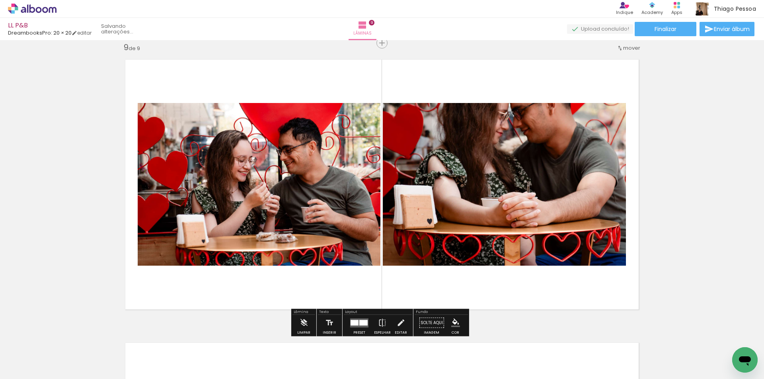
click at [361, 320] on div at bounding box center [363, 323] width 8 height 6
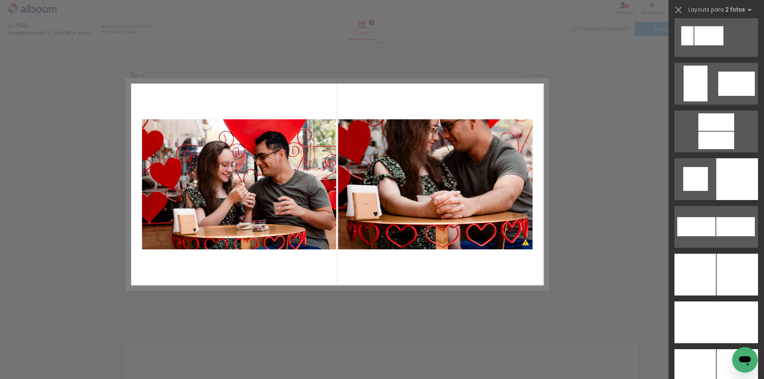
scroll to position [1950, 0]
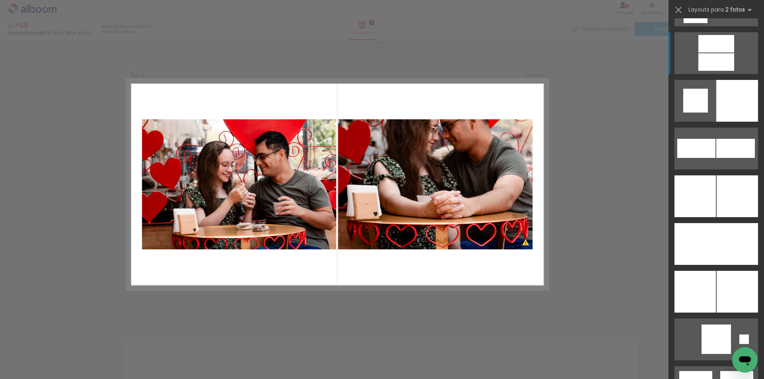
click at [712, 57] on div at bounding box center [717, 62] width 36 height 18
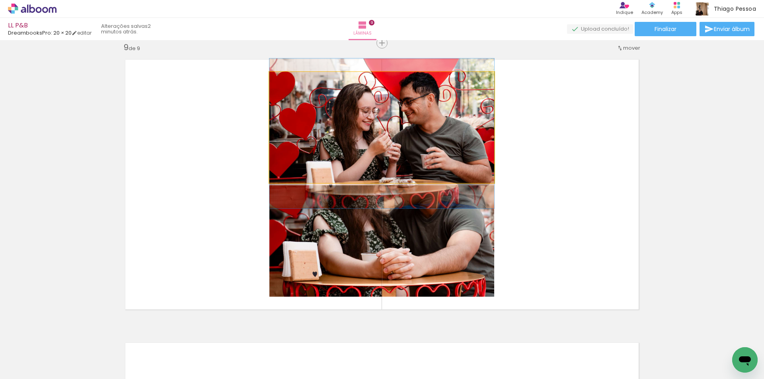
drag, startPoint x: 445, startPoint y: 125, endPoint x: 440, endPoint y: 131, distance: 8.2
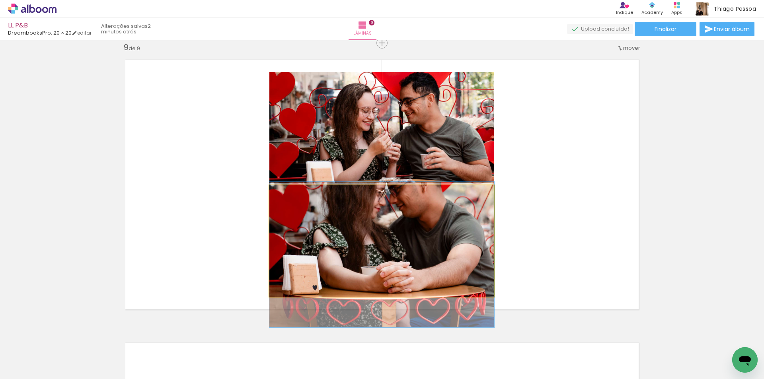
drag, startPoint x: 421, startPoint y: 231, endPoint x: 420, endPoint y: 244, distance: 13.6
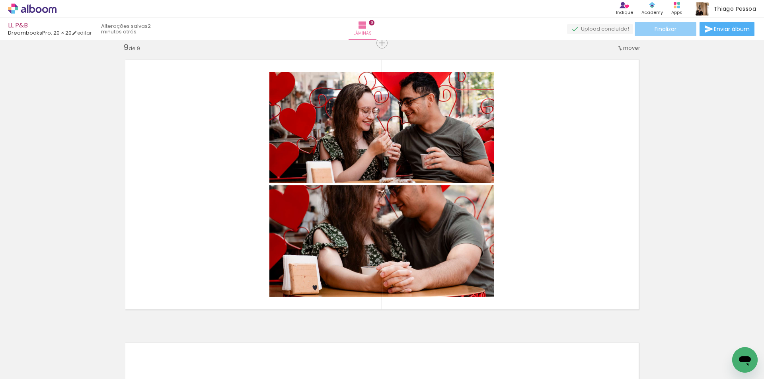
click at [672, 34] on paper-button "Finalizar" at bounding box center [666, 29] width 62 height 14
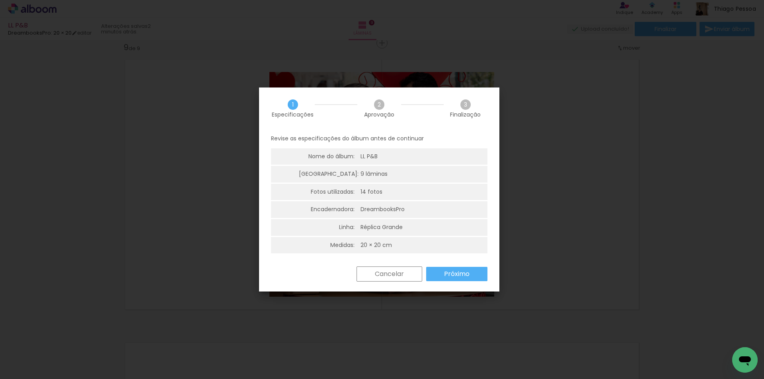
click at [436, 275] on paper-button "Próximo" at bounding box center [456, 274] width 61 height 14
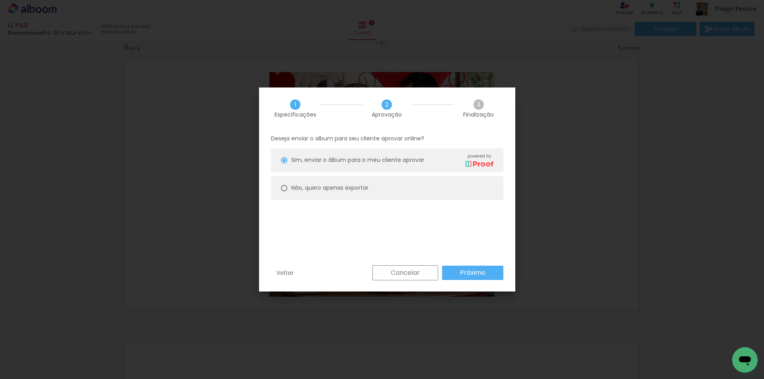
click at [0, 0] on slot "Não, quero apenas exportar" at bounding box center [0, 0] width 0 height 0
type paper-radio-button "on"
click at [0, 0] on slot "Próximo" at bounding box center [0, 0] width 0 height 0
type input "Alta, 300 DPI"
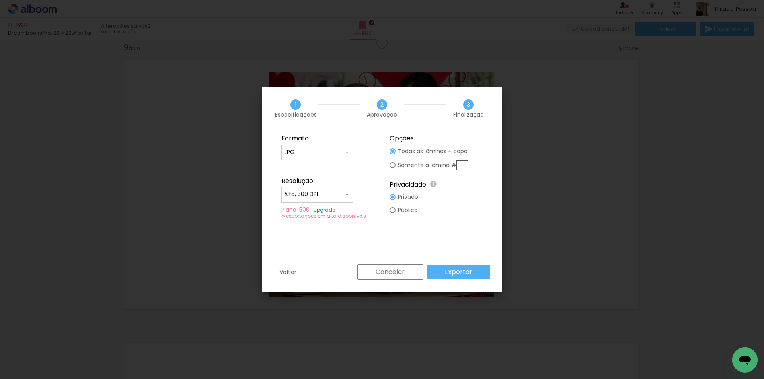
click at [0, 0] on slot "Exportar" at bounding box center [0, 0] width 0 height 0
